Goal: Complete application form

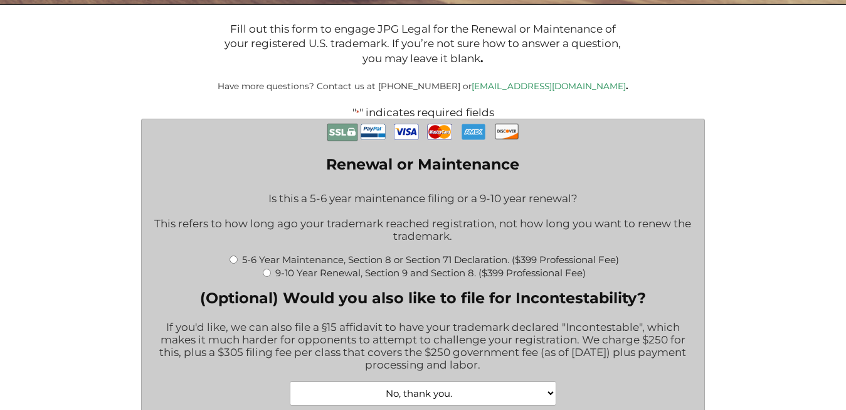
scroll to position [256, 0]
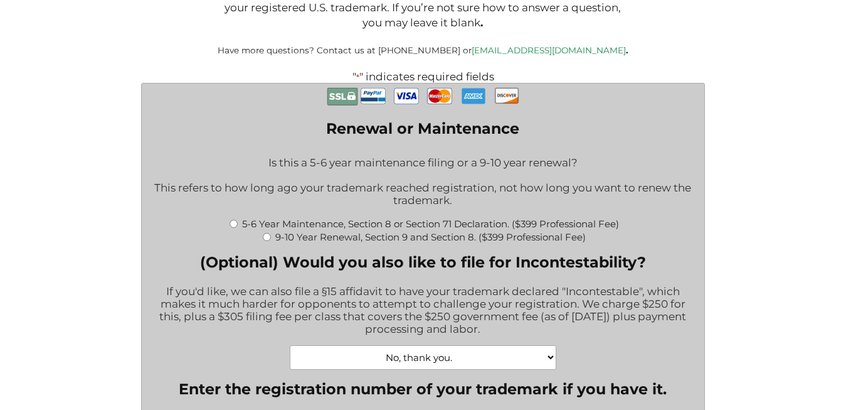
click at [230, 225] on input "5-6 Year Maintenance, Section 8 or Section 71 Declaration. ($399 Professional F…" at bounding box center [234, 224] width 8 height 8
radio input "true"
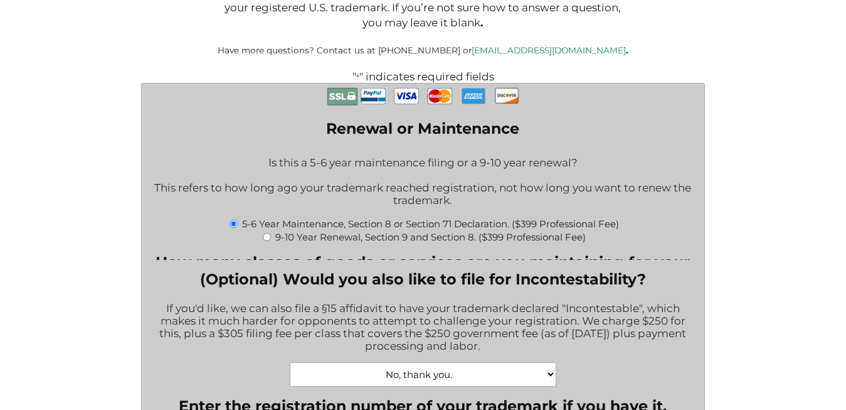
type input "$774.00"
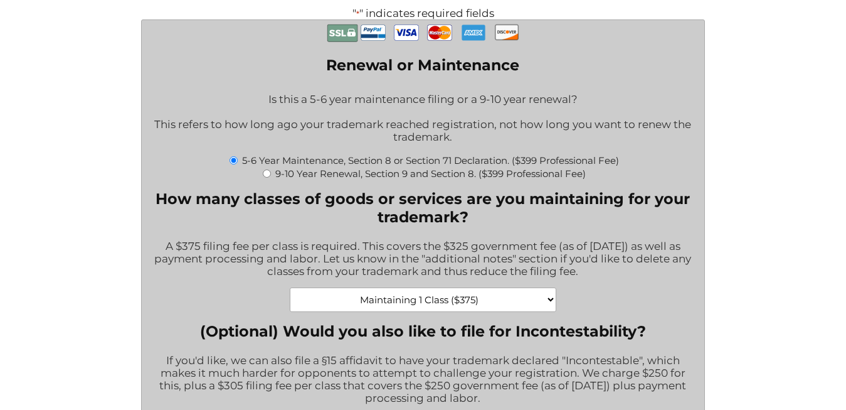
scroll to position [320, 0]
click at [290, 287] on select "Maintaining 1 Class ($375) Maintaining 2 Classes ($750) Maintaining 3 Classes (…" at bounding box center [423, 299] width 267 height 24
click option "Maintaining 1 Class ($375)" at bounding box center [0, 0] width 0 height 0
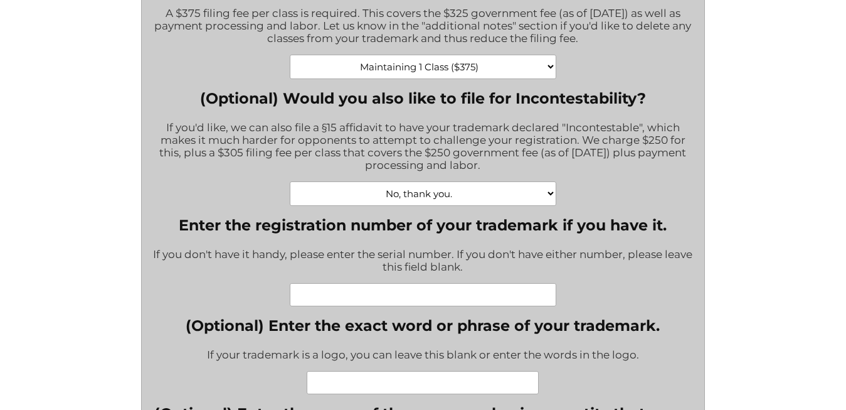
scroll to position [576, 0]
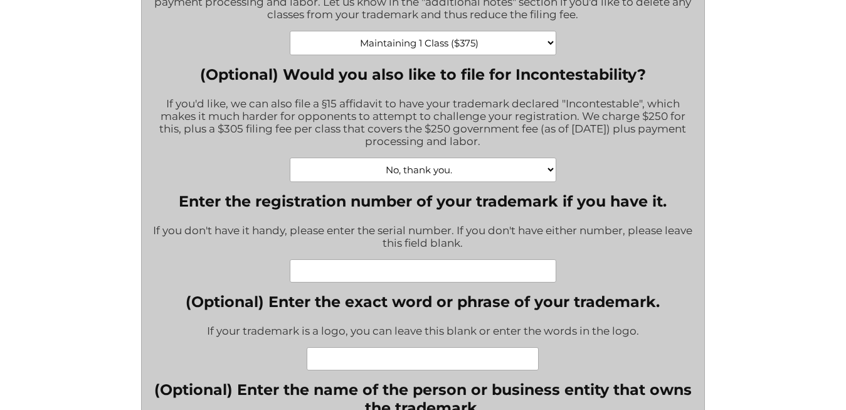
click at [318, 274] on input "Enter the registration number of your trademark if you have it." at bounding box center [423, 270] width 267 height 23
click at [302, 272] on input "Enter the registration number of your trademark if you have it." at bounding box center [423, 270] width 267 height 23
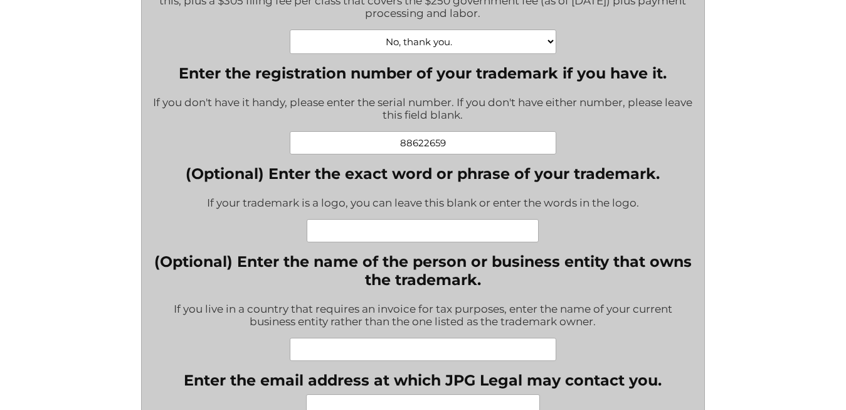
scroll to position [768, 0]
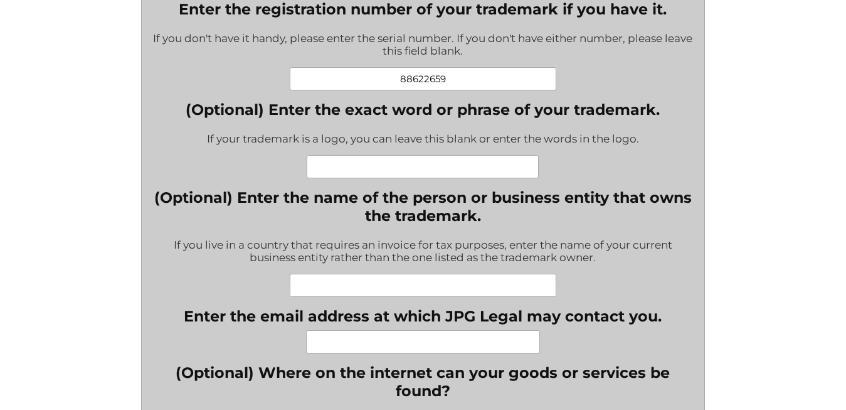
type input "88622659"
click at [308, 284] on input "(Optional) Enter the name of the person or business entity that owns the tradem…" at bounding box center [423, 285] width 267 height 23
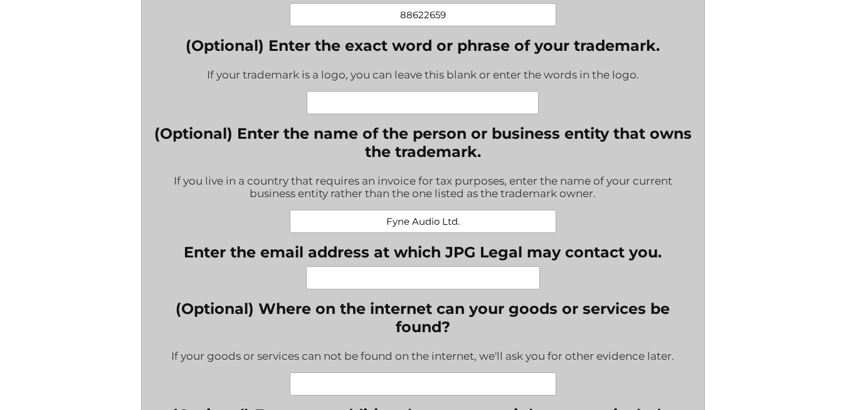
type input "Fyne Audio Ltd."
click at [326, 282] on input "Enter the email address at which JPG Legal may contact you." at bounding box center [423, 277] width 234 height 23
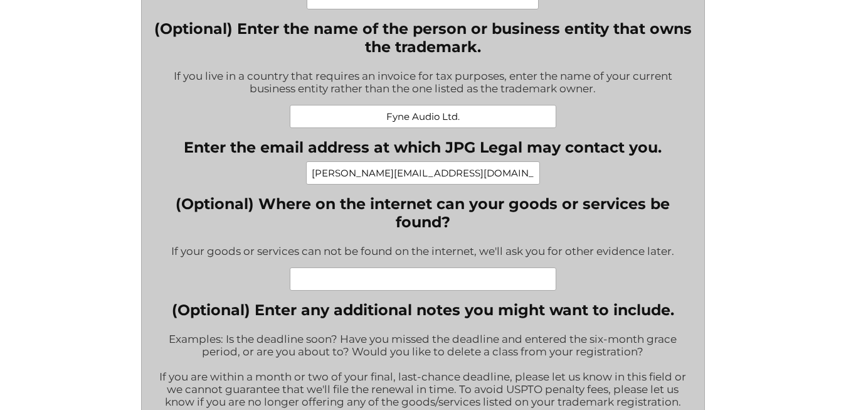
scroll to position [960, 0]
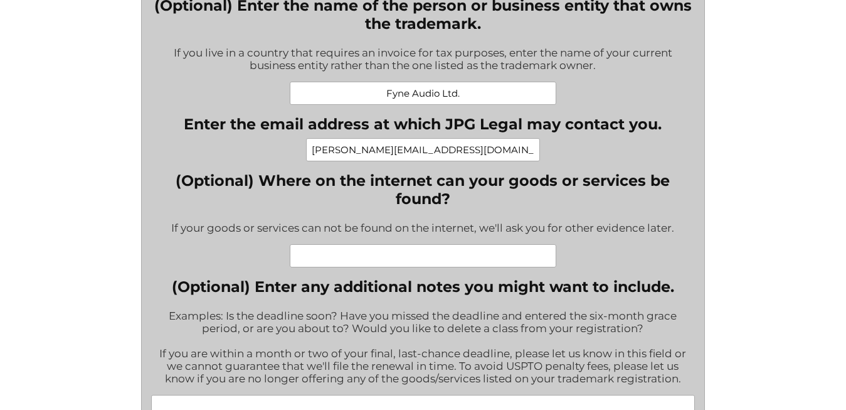
type input "[PERSON_NAME][EMAIL_ADDRESS][DOMAIN_NAME]"
click at [309, 260] on input "(Optional) Where on the internet can your goods or services be found?" at bounding box center [423, 255] width 267 height 23
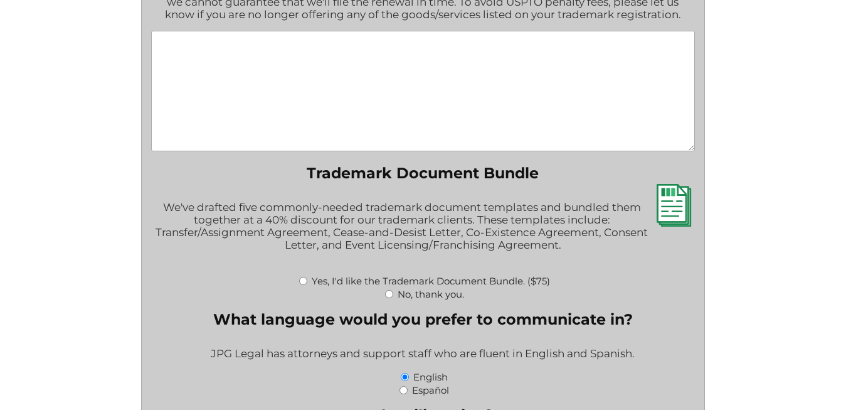
scroll to position [1344, 0]
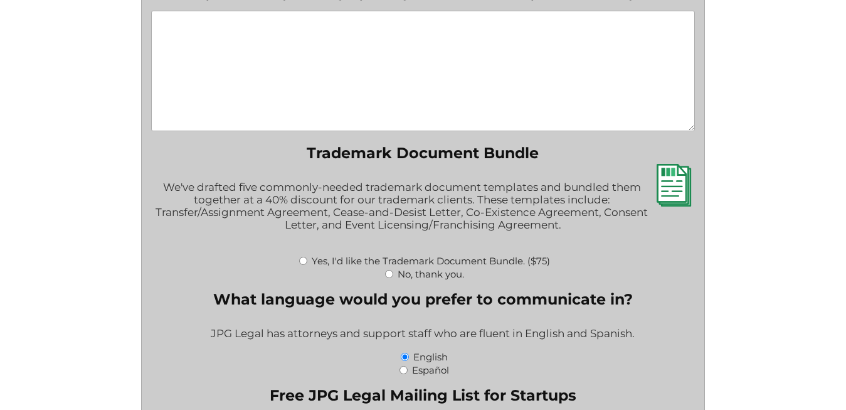
type input "[DOMAIN_NAME]"
click at [389, 273] on input "No, thank you." at bounding box center [389, 274] width 8 height 8
radio input "true"
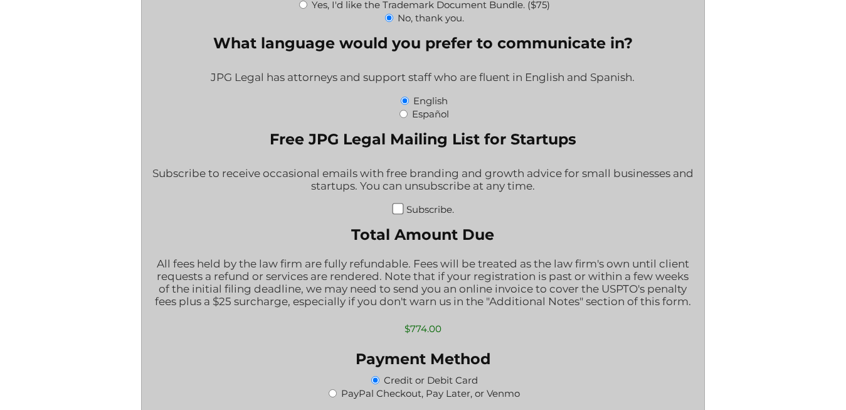
scroll to position [1664, 0]
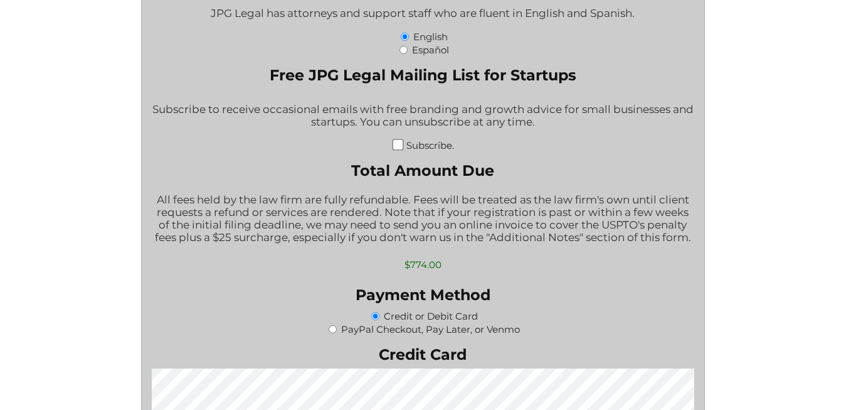
click at [335, 327] on input "PayPal Checkout, Pay Later, or Venmo" at bounding box center [333, 329] width 8 height 8
radio input "true"
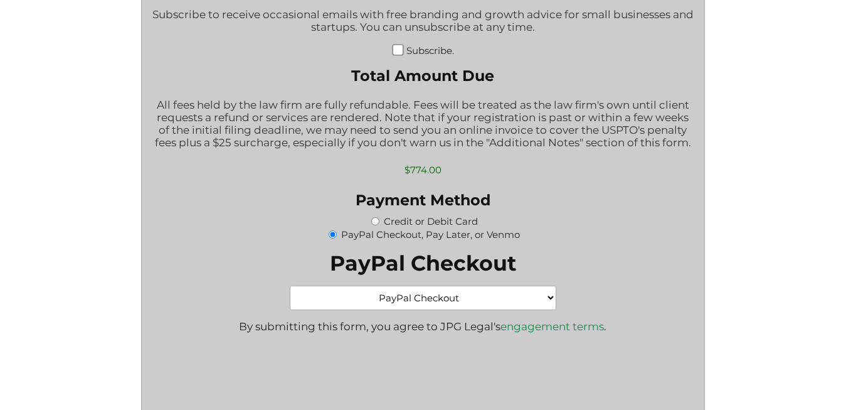
scroll to position [1792, 0]
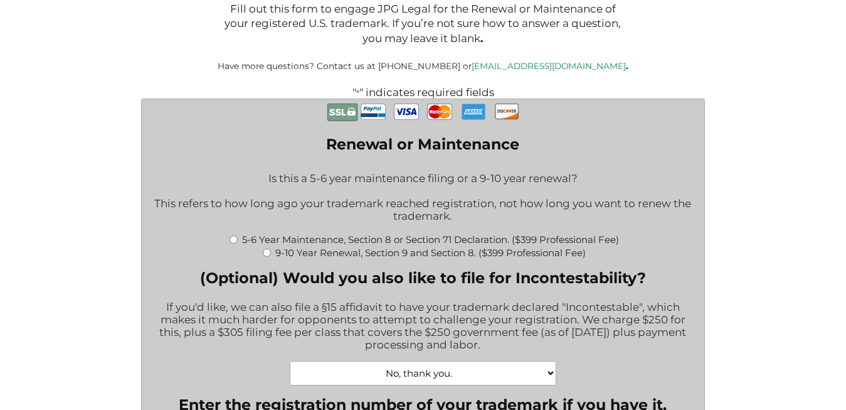
scroll to position [320, 0]
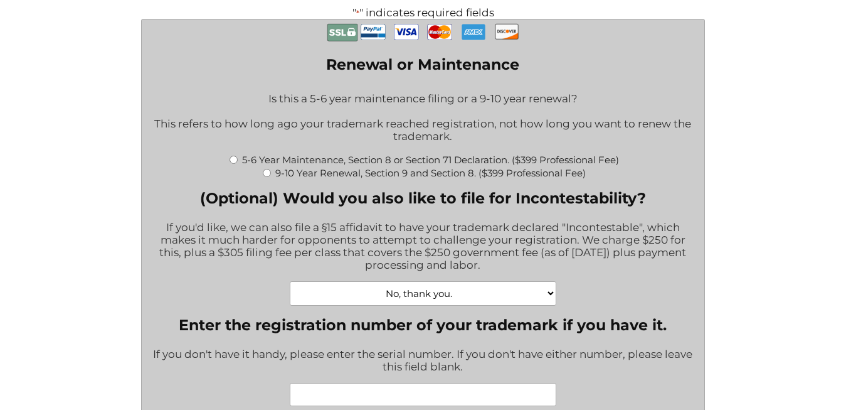
click at [231, 163] on input "5-6 Year Maintenance, Section 8 or Section 71 Declaration. ($399 Professional F…" at bounding box center [234, 160] width 8 height 8
radio input "true"
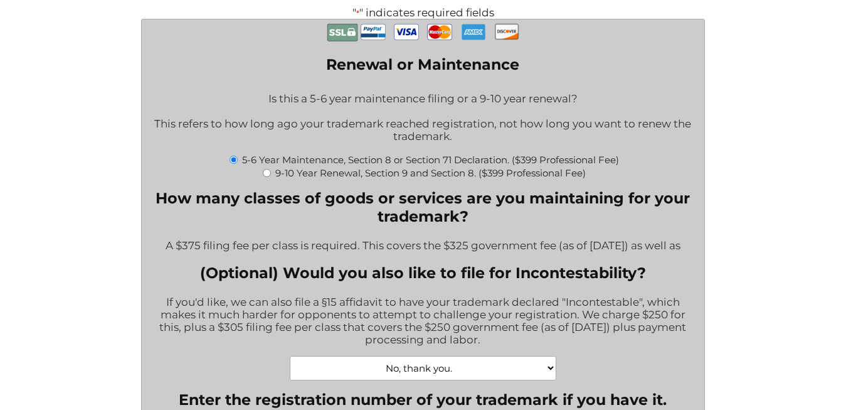
type input "$774.00"
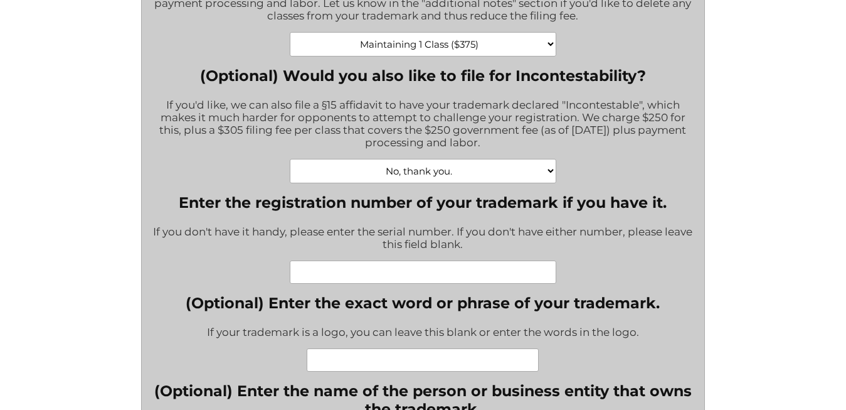
scroll to position [576, 0]
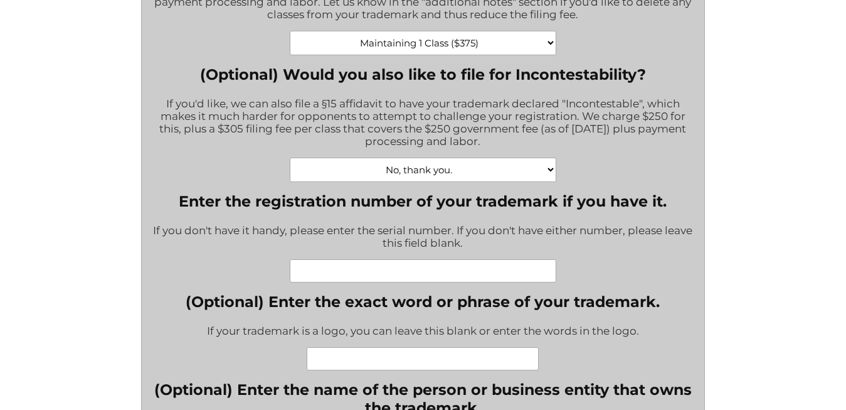
click at [320, 270] on input "Enter the registration number of your trademark if you have it." at bounding box center [423, 270] width 267 height 23
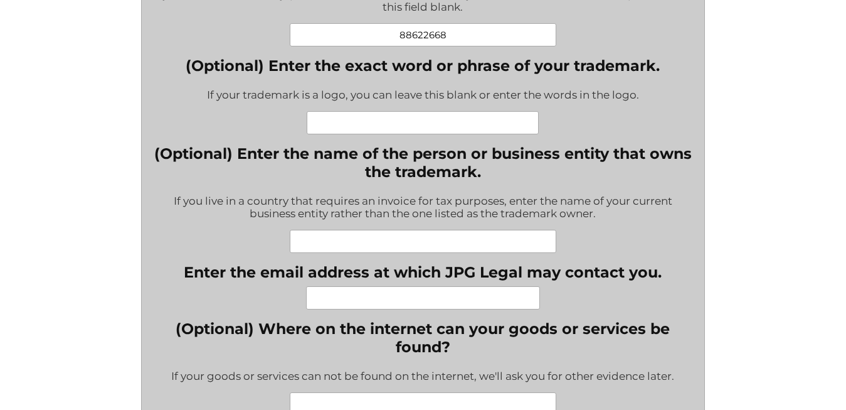
scroll to position [832, 0]
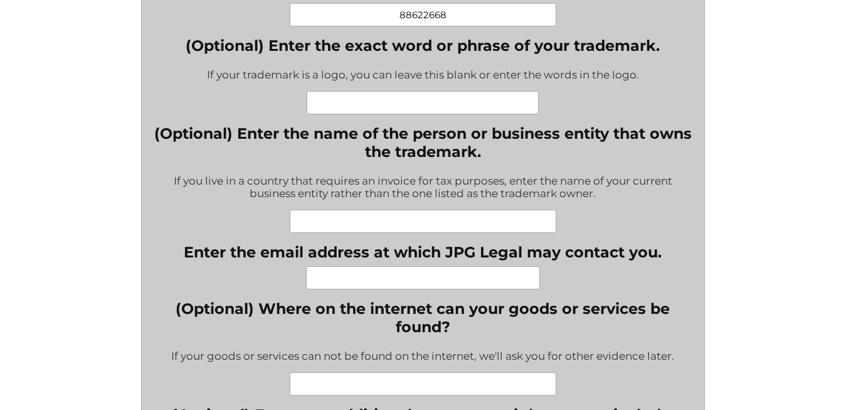
type input "88622668"
click at [325, 216] on input "(Optional) Enter the name of the person or business entity that owns the tradem…" at bounding box center [423, 221] width 267 height 23
type input "Fyne Audio Ltd"
click at [342, 284] on input "Enter the email address at which JPG Legal may contact you." at bounding box center [423, 277] width 234 height 23
type input "[PERSON_NAME][EMAIL_ADDRESS][DOMAIN_NAME]"
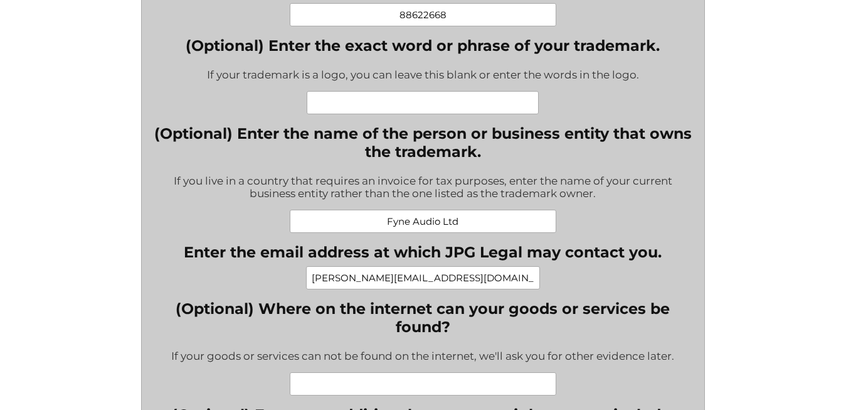
click at [319, 384] on input "(Optional) Where on the internet can your goods or services be found?" at bounding box center [423, 383] width 267 height 23
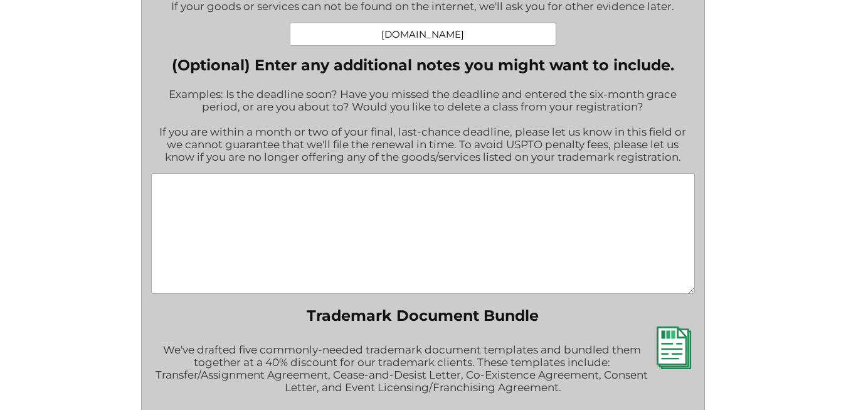
scroll to position [1280, 0]
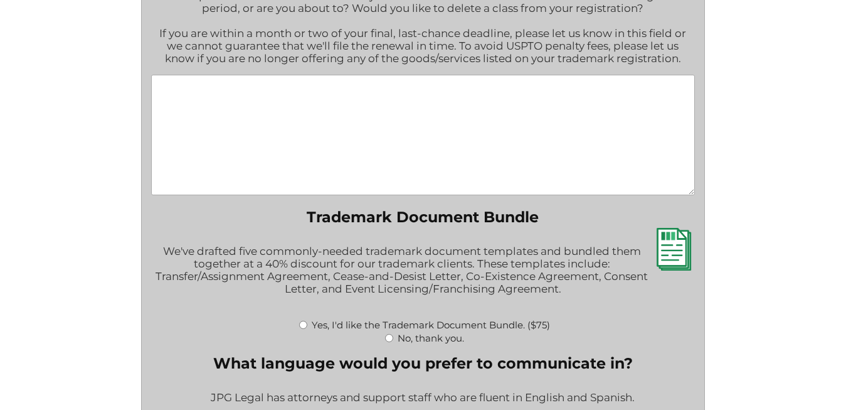
type input "[DOMAIN_NAME]"
click at [392, 337] on input "No, thank you." at bounding box center [389, 338] width 8 height 8
radio input "true"
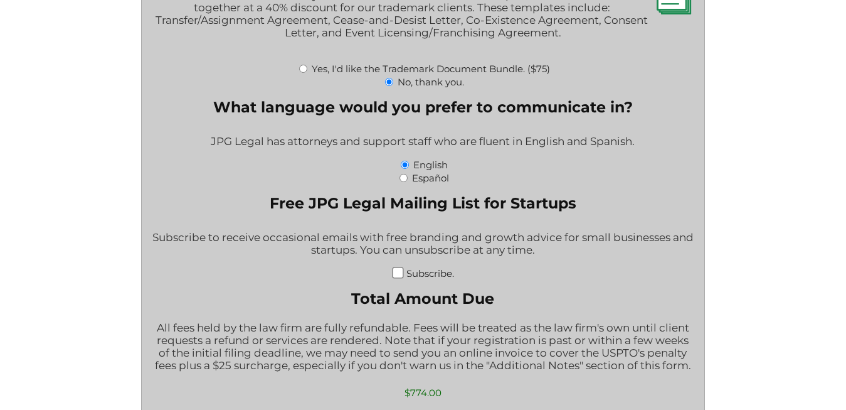
scroll to position [1664, 0]
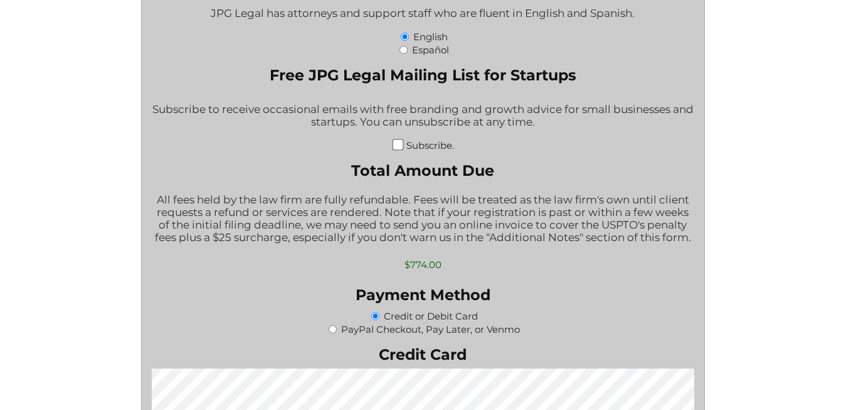
click at [340, 325] on div "PayPal Checkout, Pay Later, or Venmo" at bounding box center [422, 328] width 543 height 13
click at [337, 330] on input "PayPal Checkout, Pay Later, or Venmo" at bounding box center [333, 329] width 8 height 8
radio input "true"
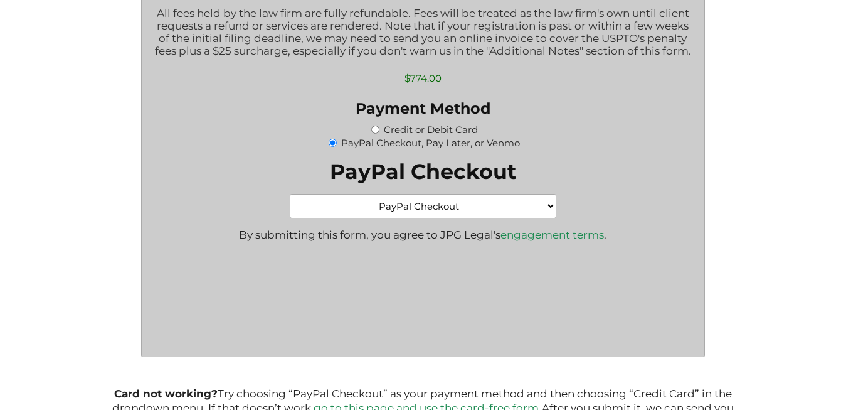
scroll to position [1856, 0]
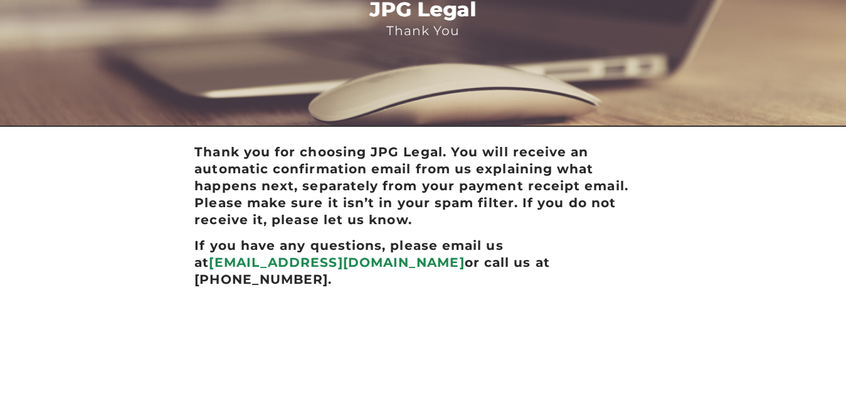
scroll to position [87, 0]
